Goal: Find specific page/section: Find specific page/section

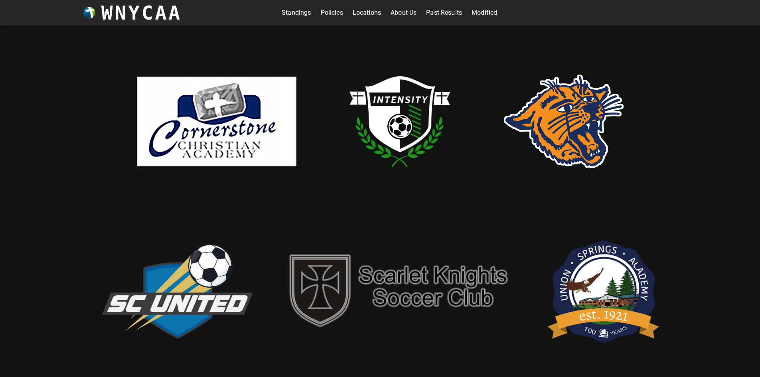
click at [298, 14] on link "Standings" at bounding box center [296, 12] width 29 height 13
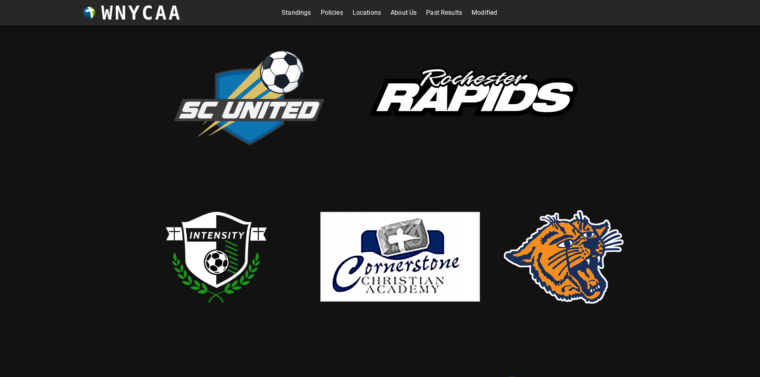
click at [358, 12] on link "Locations" at bounding box center [367, 12] width 28 height 13
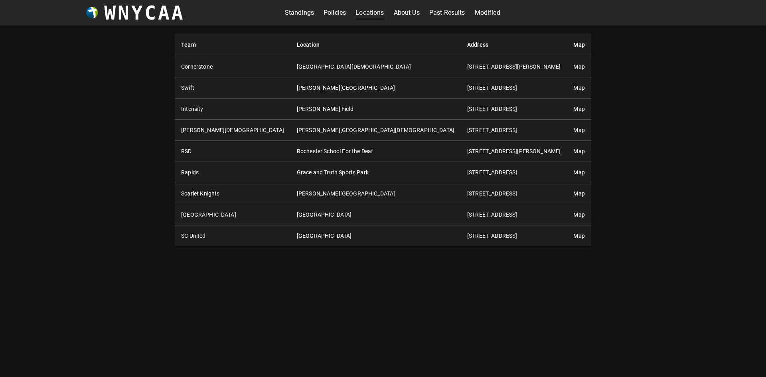
click at [574, 109] on link "Map" at bounding box center [579, 109] width 11 height 6
